Goal: Task Accomplishment & Management: Use online tool/utility

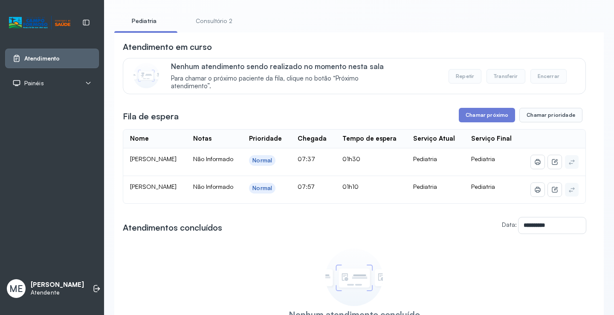
scroll to position [85, 0]
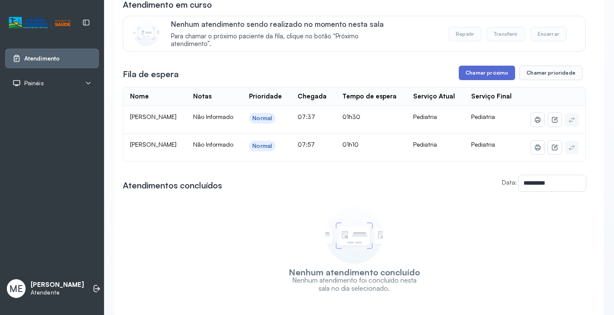
click at [482, 78] on button "Chamar próximo" at bounding box center [487, 73] width 56 height 14
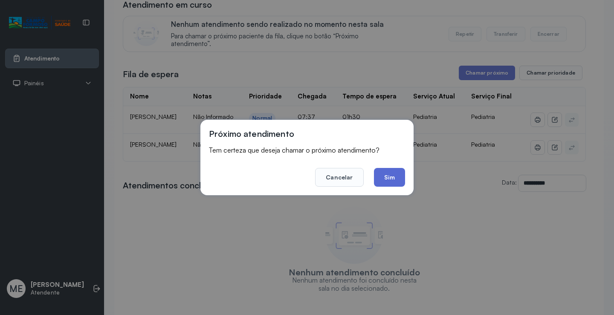
click at [391, 179] on button "Sim" at bounding box center [389, 177] width 31 height 19
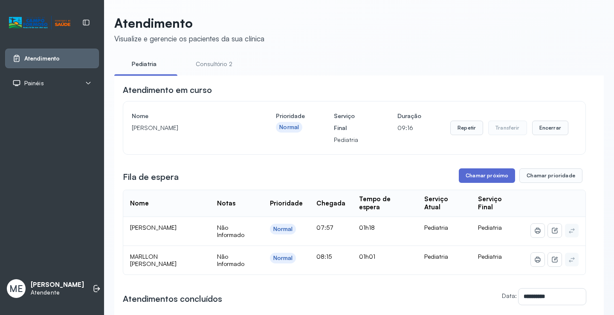
click at [486, 178] on button "Chamar próximo" at bounding box center [487, 175] width 56 height 14
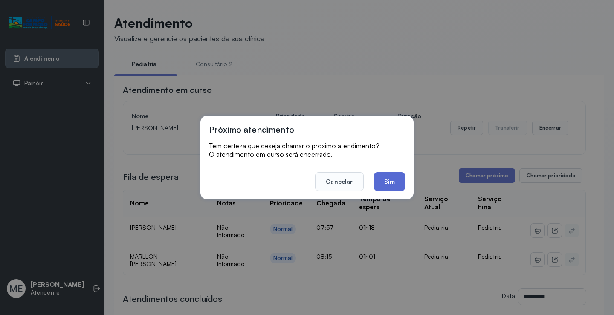
click at [388, 180] on button "Sim" at bounding box center [389, 181] width 31 height 19
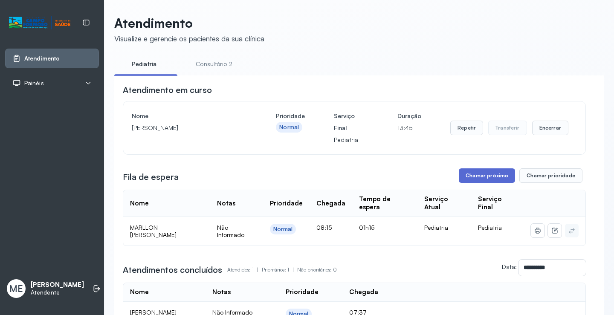
click at [487, 178] on button "Chamar próximo" at bounding box center [487, 175] width 56 height 14
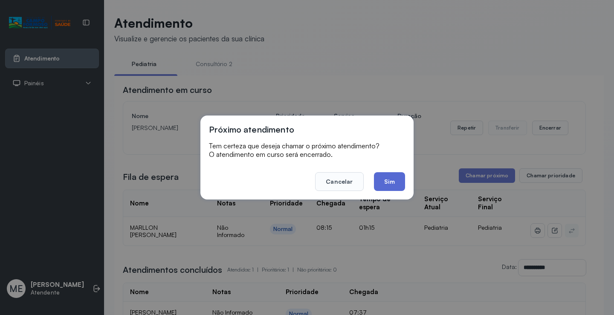
click at [381, 182] on button "Sim" at bounding box center [389, 181] width 31 height 19
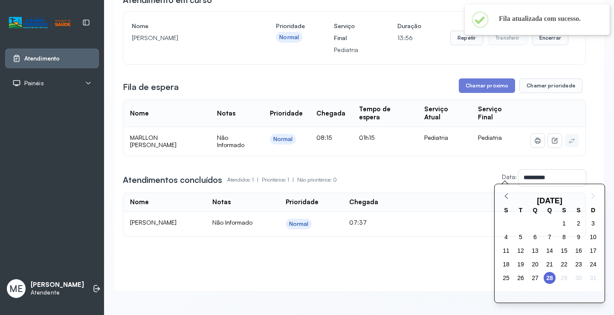
scroll to position [99, 0]
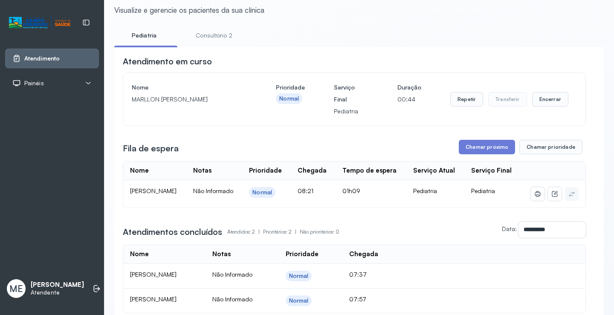
scroll to position [85, 0]
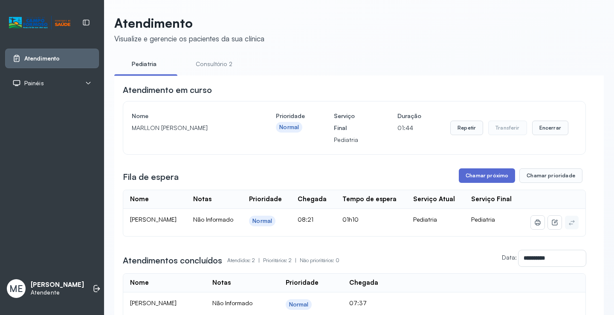
click at [469, 179] on button "Chamar próximo" at bounding box center [487, 175] width 56 height 14
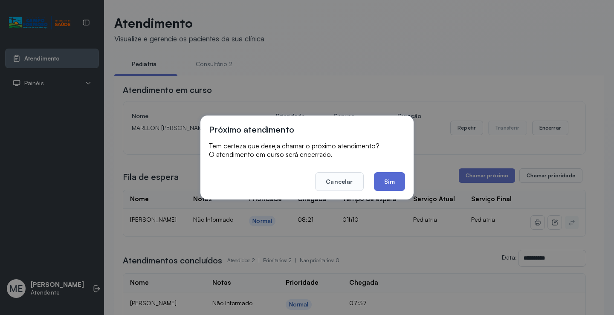
click at [386, 182] on button "Sim" at bounding box center [389, 181] width 31 height 19
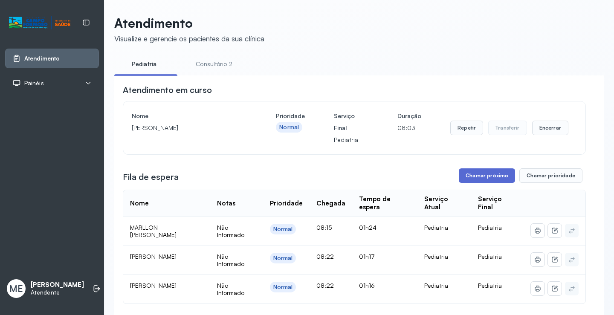
click at [484, 177] on button "Chamar próximo" at bounding box center [487, 175] width 56 height 14
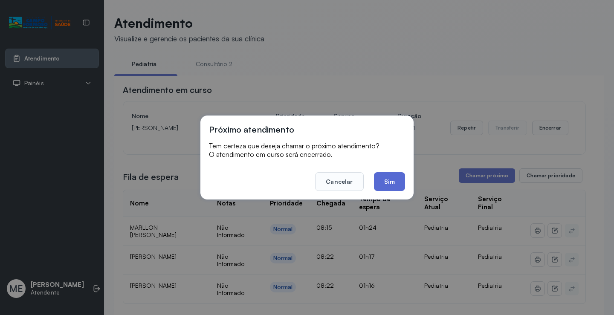
click at [390, 182] on button "Sim" at bounding box center [389, 181] width 31 height 19
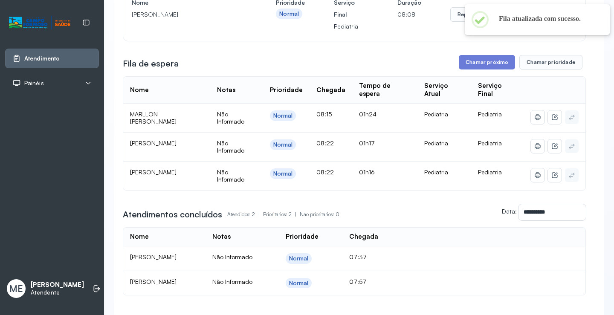
scroll to position [128, 0]
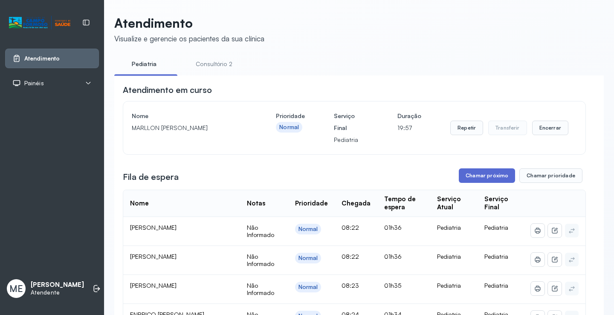
click at [467, 175] on button "Chamar próximo" at bounding box center [487, 175] width 56 height 14
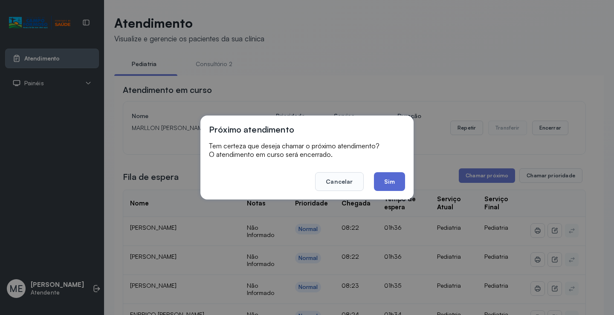
click at [382, 184] on button "Sim" at bounding box center [389, 181] width 31 height 19
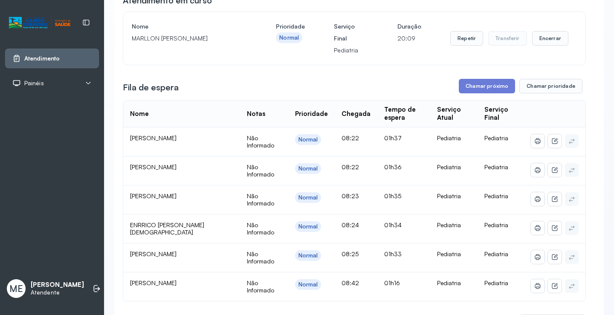
scroll to position [85, 0]
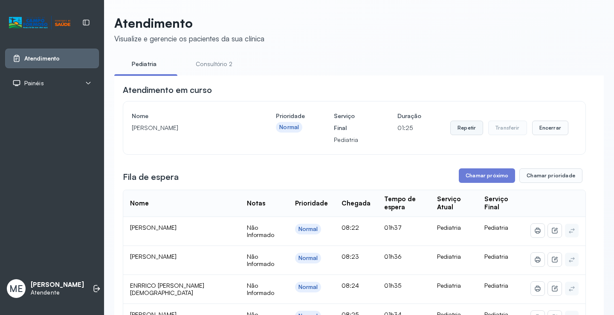
click at [466, 128] on button "Repetir" at bounding box center [466, 128] width 33 height 14
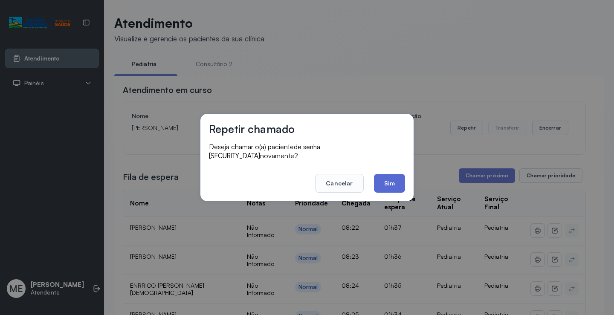
click at [382, 179] on button "Sim" at bounding box center [389, 183] width 31 height 19
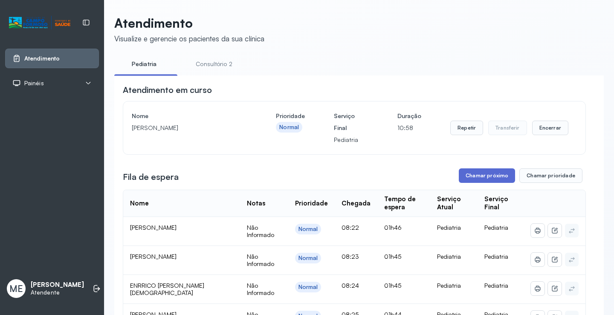
click at [479, 182] on button "Chamar próximo" at bounding box center [487, 175] width 56 height 14
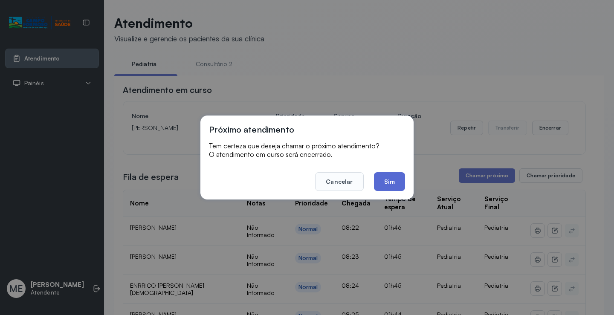
click at [381, 184] on button "Sim" at bounding box center [389, 181] width 31 height 19
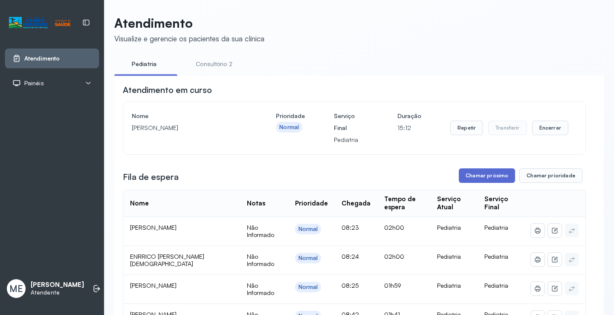
click at [485, 182] on button "Chamar próximo" at bounding box center [487, 175] width 56 height 14
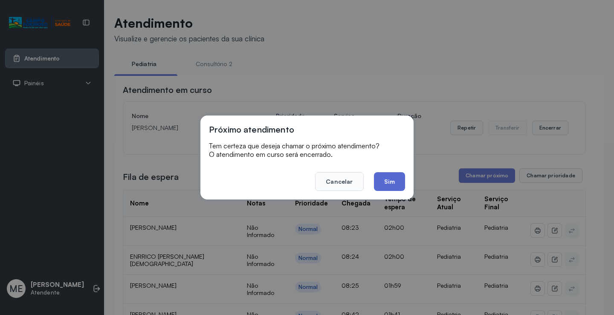
click at [388, 187] on button "Sim" at bounding box center [389, 181] width 31 height 19
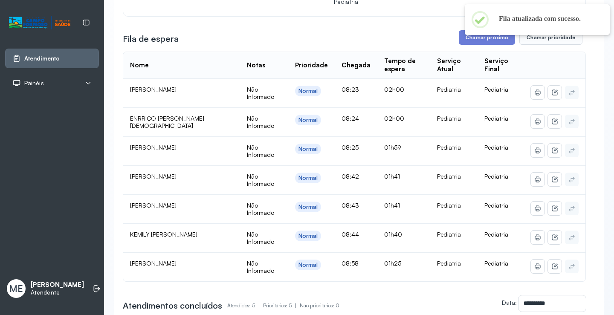
scroll to position [213, 0]
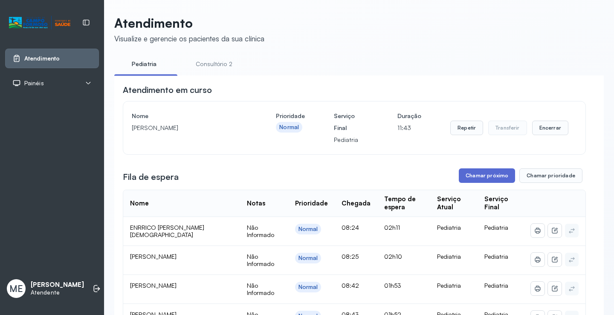
click at [461, 182] on button "Chamar próximo" at bounding box center [487, 175] width 56 height 14
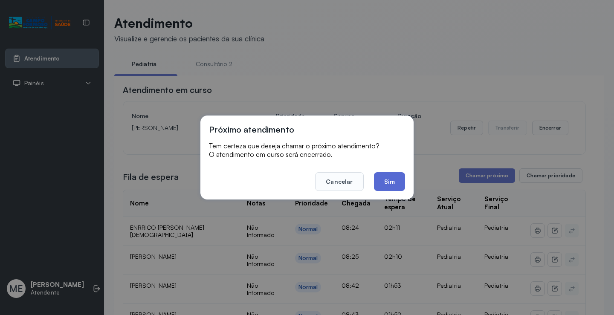
click at [390, 181] on button "Sim" at bounding box center [389, 181] width 31 height 19
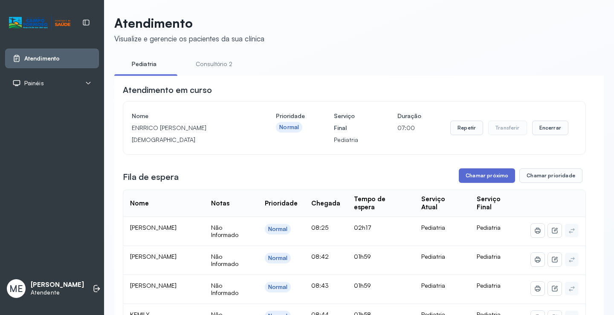
click at [477, 179] on button "Chamar próximo" at bounding box center [487, 175] width 56 height 14
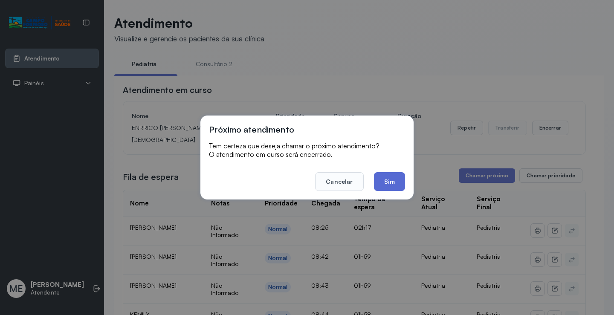
click at [398, 182] on button "Sim" at bounding box center [389, 181] width 31 height 19
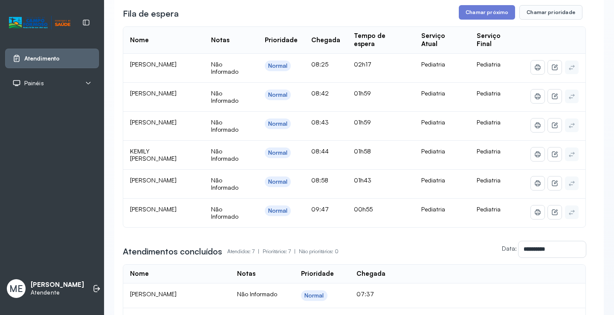
scroll to position [170, 0]
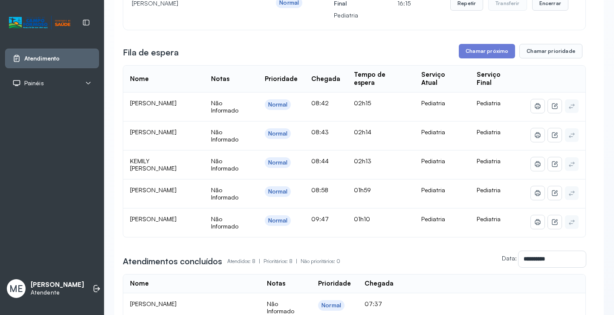
scroll to position [128, 0]
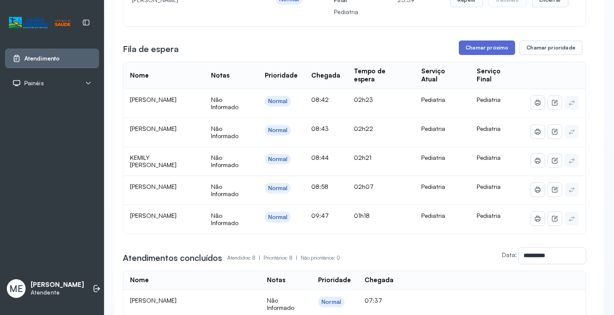
click at [480, 44] on button "Chamar próximo" at bounding box center [487, 47] width 56 height 14
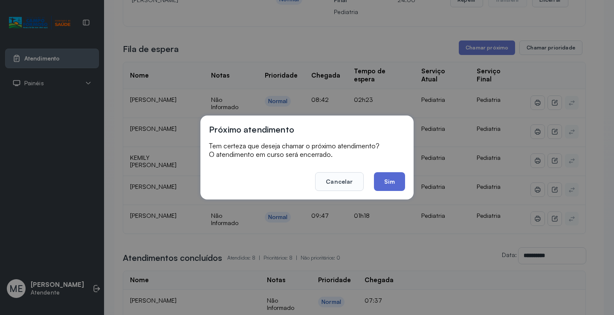
click at [380, 182] on button "Sim" at bounding box center [389, 181] width 31 height 19
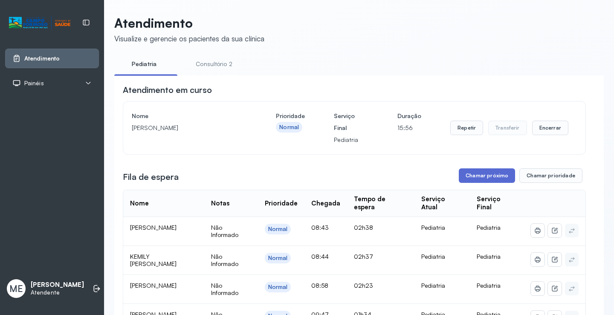
click at [488, 175] on button "Chamar próximo" at bounding box center [487, 175] width 56 height 14
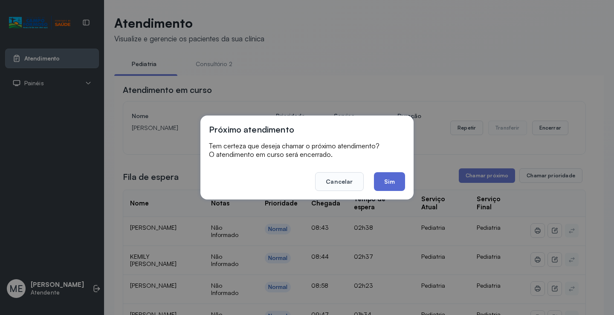
click at [389, 181] on button "Sim" at bounding box center [389, 181] width 31 height 19
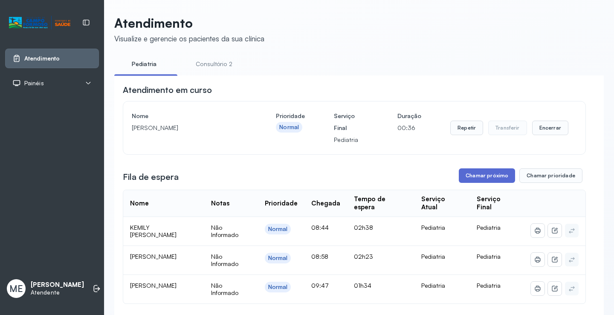
click at [486, 180] on button "Chamar próximo" at bounding box center [487, 175] width 56 height 14
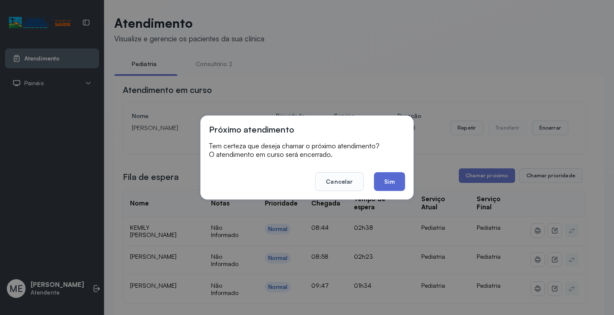
click at [389, 184] on button "Sim" at bounding box center [389, 181] width 31 height 19
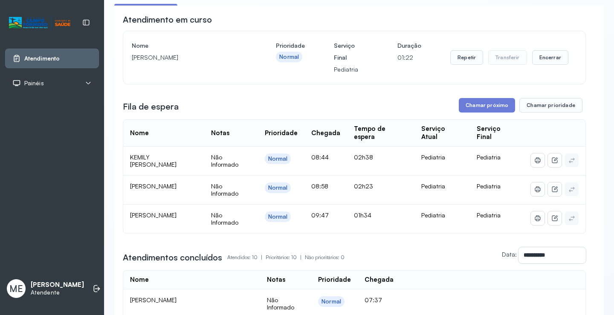
scroll to position [85, 0]
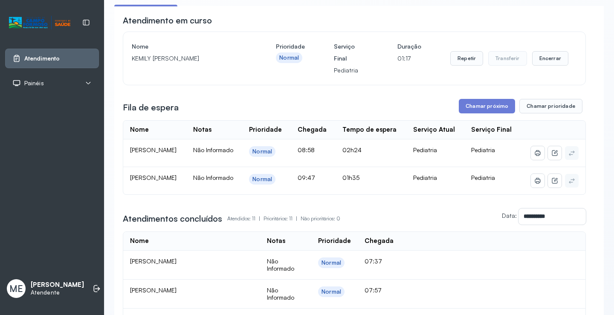
scroll to position [86, 0]
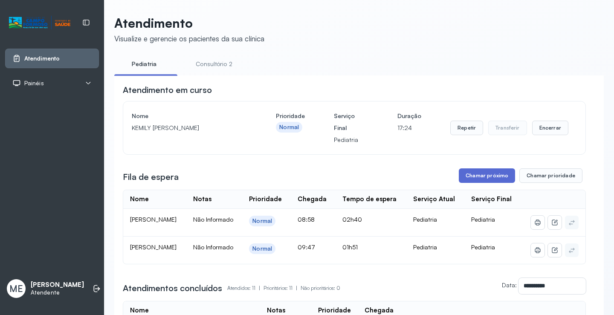
click at [484, 181] on button "Chamar próximo" at bounding box center [487, 175] width 56 height 14
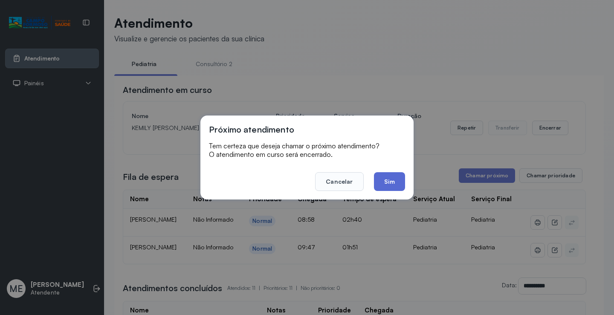
click at [383, 184] on button "Sim" at bounding box center [389, 181] width 31 height 19
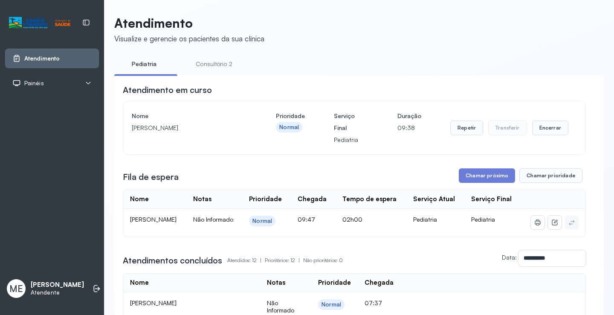
drag, startPoint x: 478, startPoint y: 175, endPoint x: 477, endPoint y: 170, distance: 4.8
click at [487, 174] on button "Chamar próximo" at bounding box center [487, 175] width 56 height 14
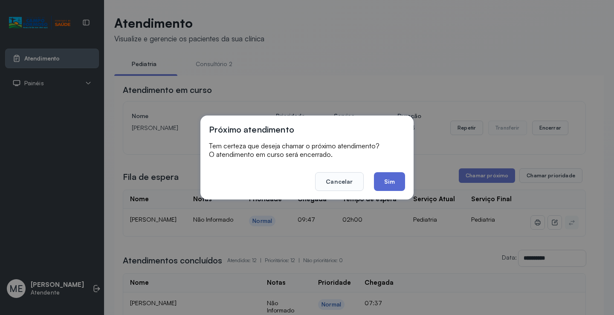
click at [395, 178] on button "Sim" at bounding box center [389, 181] width 31 height 19
